Goal: Check status: Check status

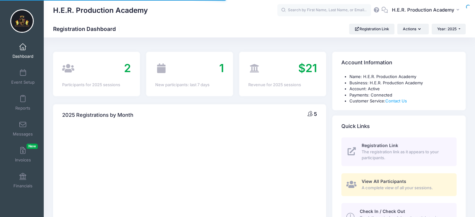
select select
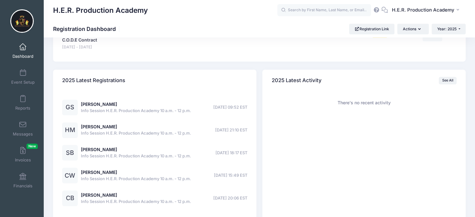
scroll to position [384, 0]
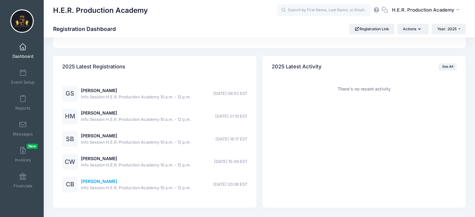
click at [100, 181] on link "[PERSON_NAME]" at bounding box center [99, 180] width 36 height 5
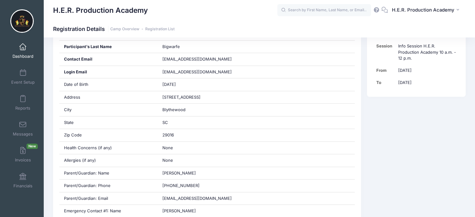
scroll to position [164, 0]
